Goal: Task Accomplishment & Management: Complete application form

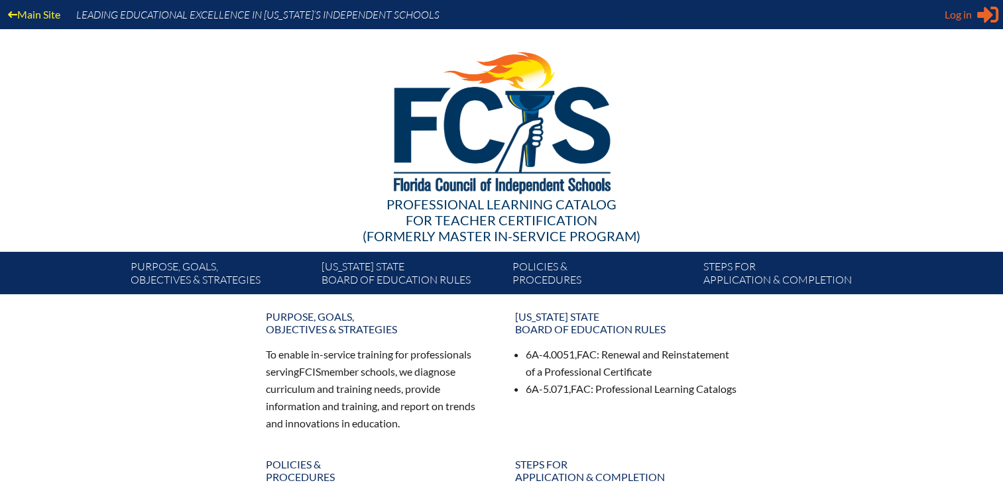
type input "[EMAIL_ADDRESS][DOMAIN_NAME]"
click at [971, 19] on span "Log in" at bounding box center [957, 15] width 27 height 16
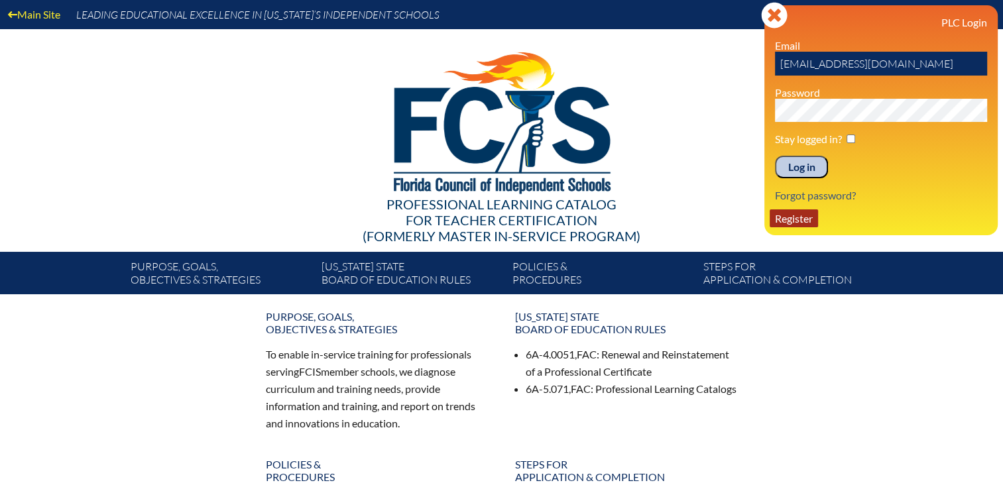
click at [804, 216] on link "Register" at bounding box center [793, 218] width 48 height 18
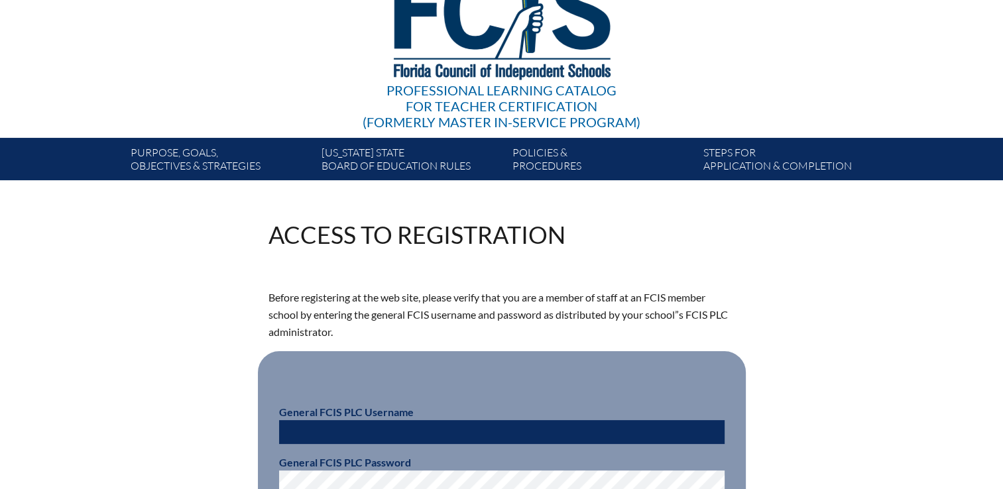
scroll to position [265, 0]
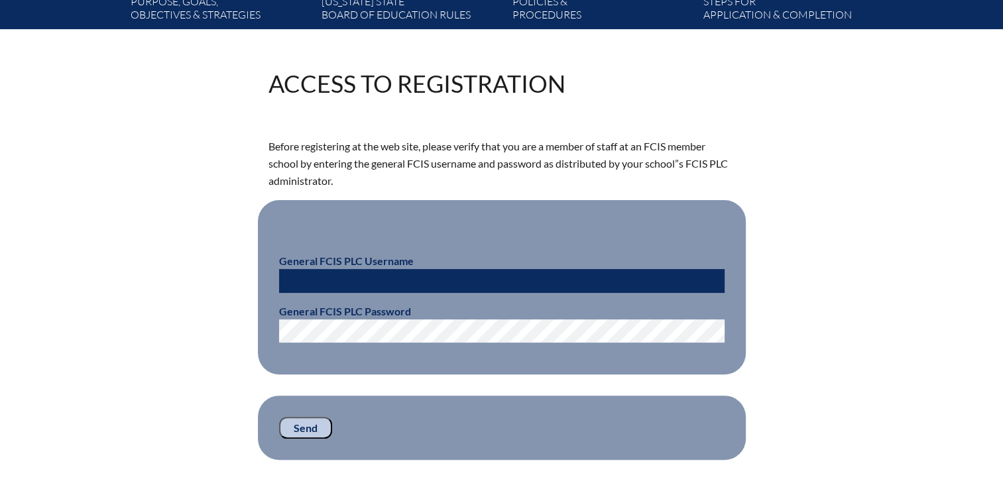
type input "[EMAIL_ADDRESS][DOMAIN_NAME]"
drag, startPoint x: 372, startPoint y: 279, endPoint x: 252, endPoint y: 285, distance: 120.1
click at [252, 285] on div "Access to Registration Before registering at the web site, please verify that y…" at bounding box center [501, 266] width 745 height 388
type input "fcismember"
click at [217, 314] on div "Access to Registration Before registering at the web site, please verify that y…" at bounding box center [501, 266] width 745 height 388
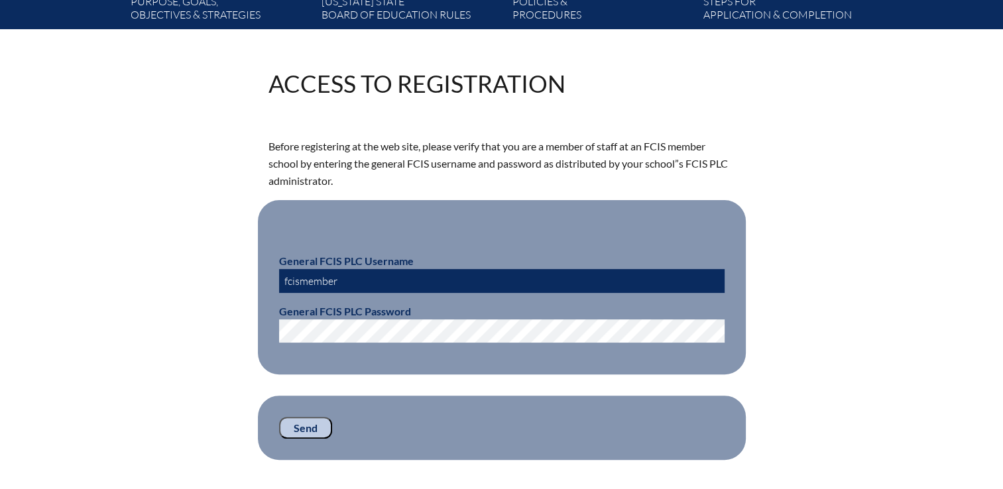
click at [321, 429] on input "Send" at bounding box center [305, 428] width 53 height 23
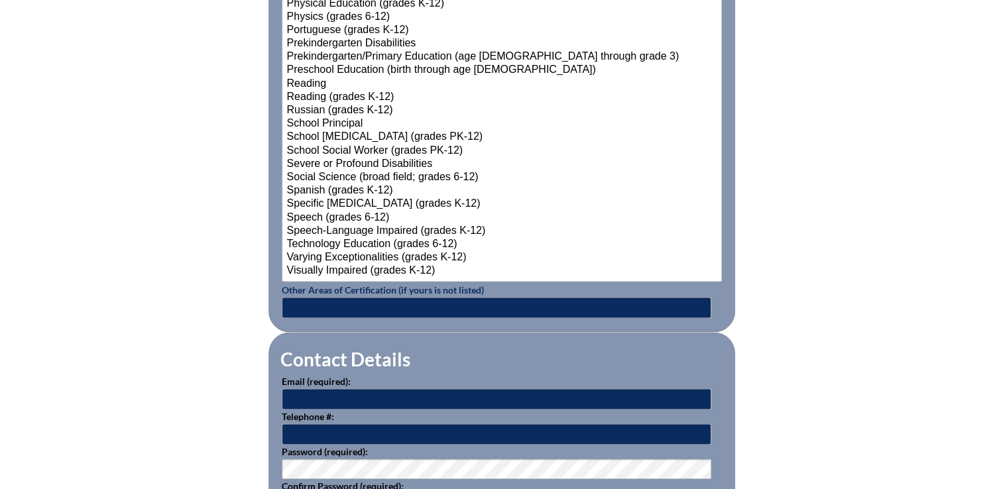
scroll to position [1720, 0]
